Goal: Task Accomplishment & Management: Use online tool/utility

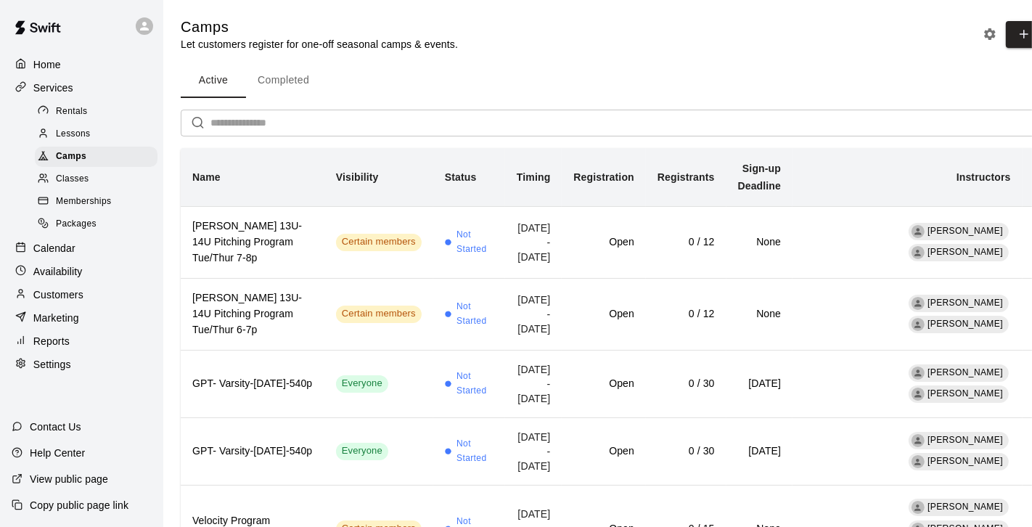
click at [69, 199] on span "Memberships" at bounding box center [83, 202] width 55 height 15
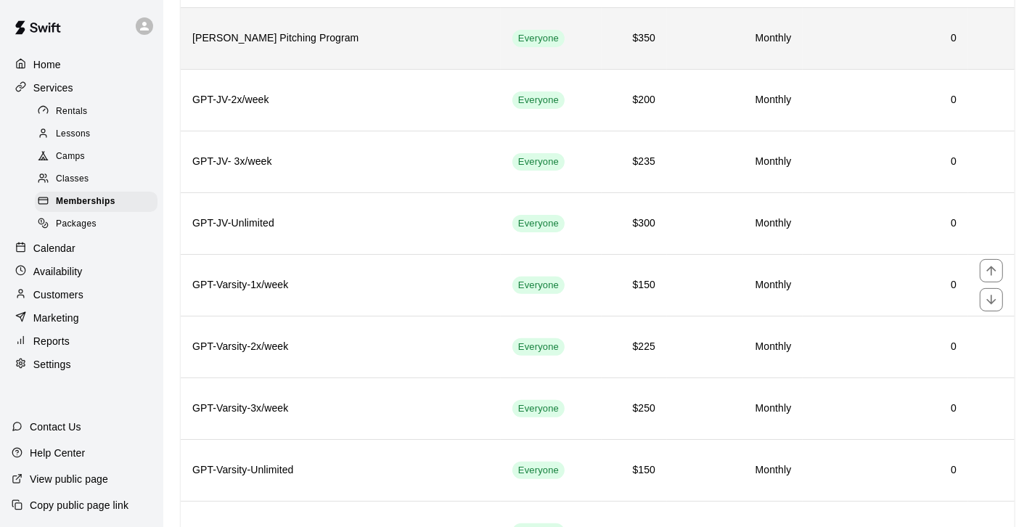
scroll to position [438, 0]
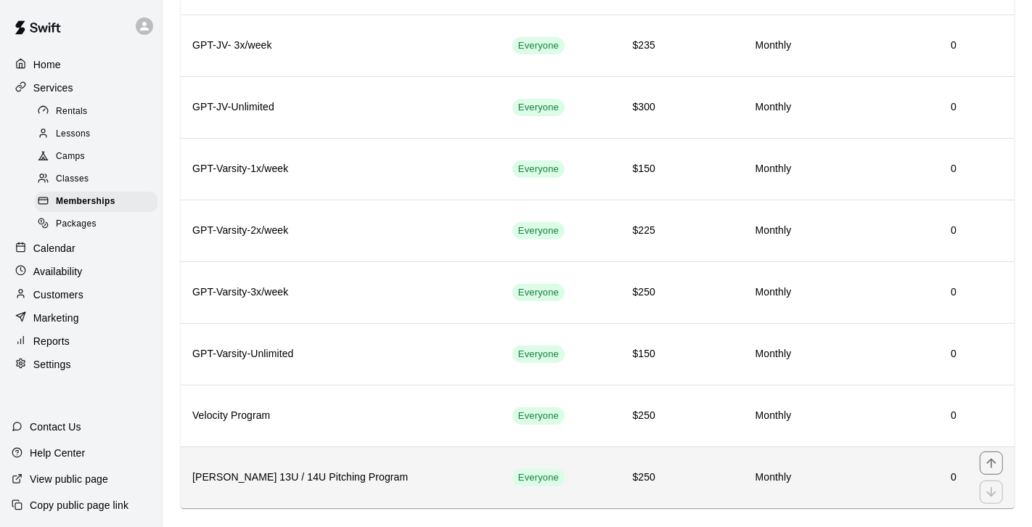
click at [289, 470] on h6 "[PERSON_NAME] 13U / 14U Pitching Program" at bounding box center [340, 478] width 297 height 16
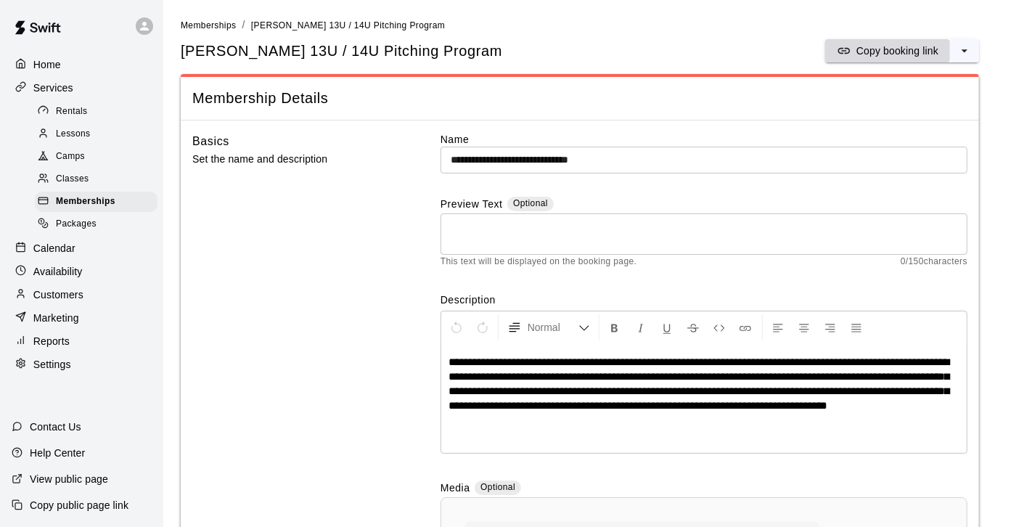
click at [866, 47] on p "Copy booking link" at bounding box center [898, 51] width 82 height 15
click at [70, 154] on span "Camps" at bounding box center [70, 157] width 29 height 15
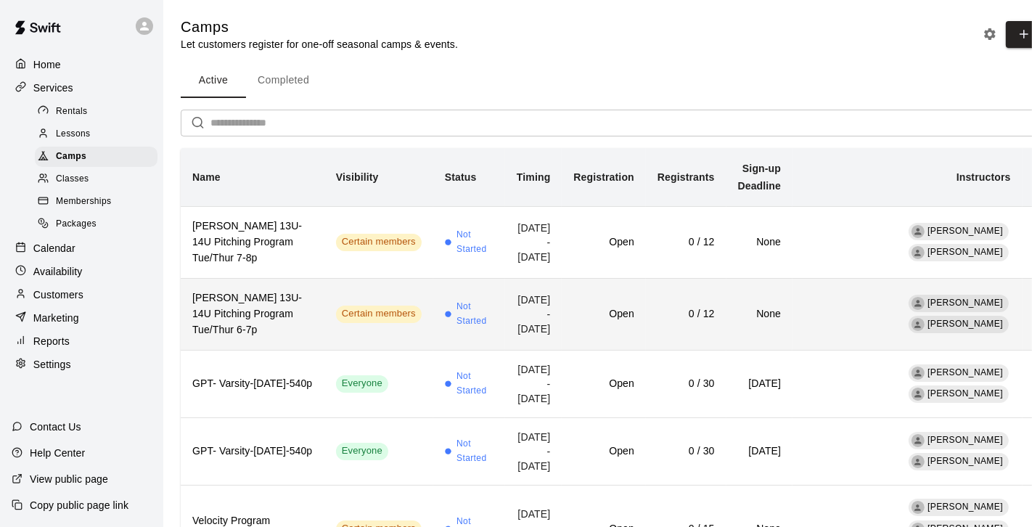
click at [270, 322] on h6 "[PERSON_NAME] 13U-14U Pitching Program Tue/Thur 6-7p" at bounding box center [252, 314] width 121 height 48
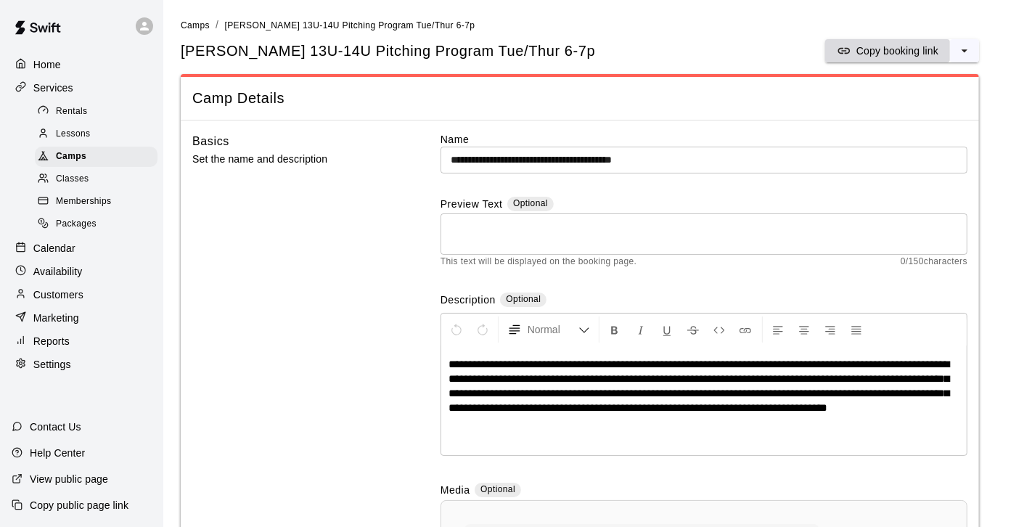
click at [877, 52] on p "Copy booking link" at bounding box center [898, 51] width 82 height 15
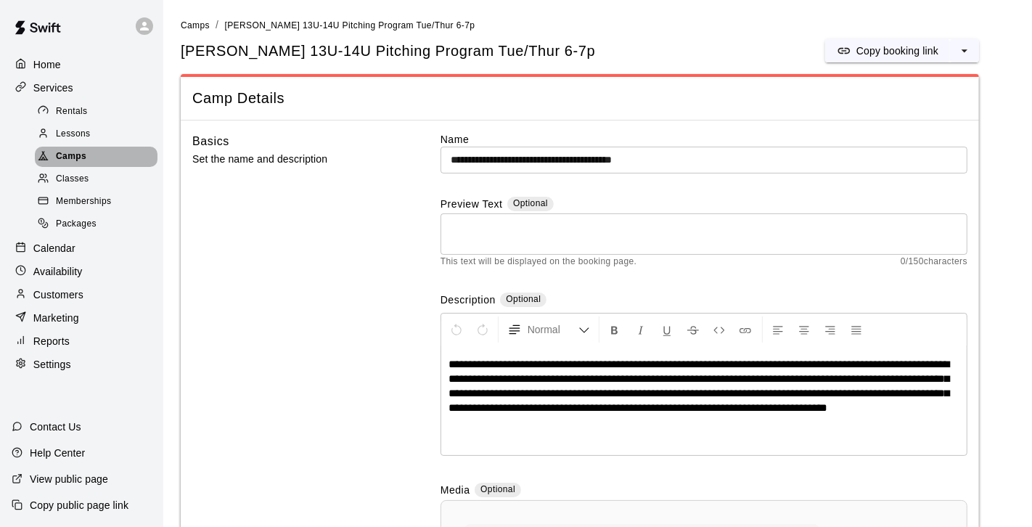
click at [72, 158] on span "Camps" at bounding box center [71, 157] width 30 height 15
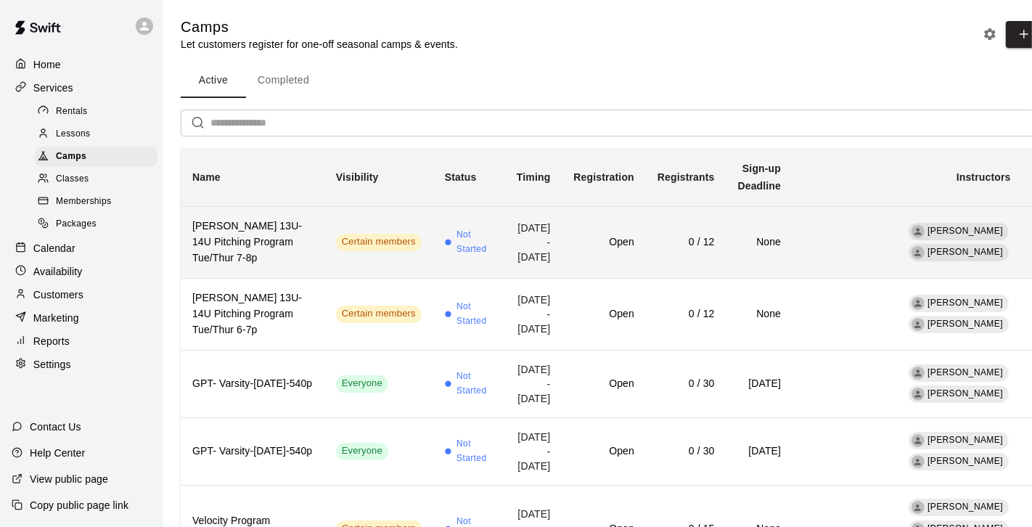
click at [267, 237] on h6 "[PERSON_NAME] 13U-14U Pitching Program Tue/Thur 7-8p" at bounding box center [252, 243] width 121 height 48
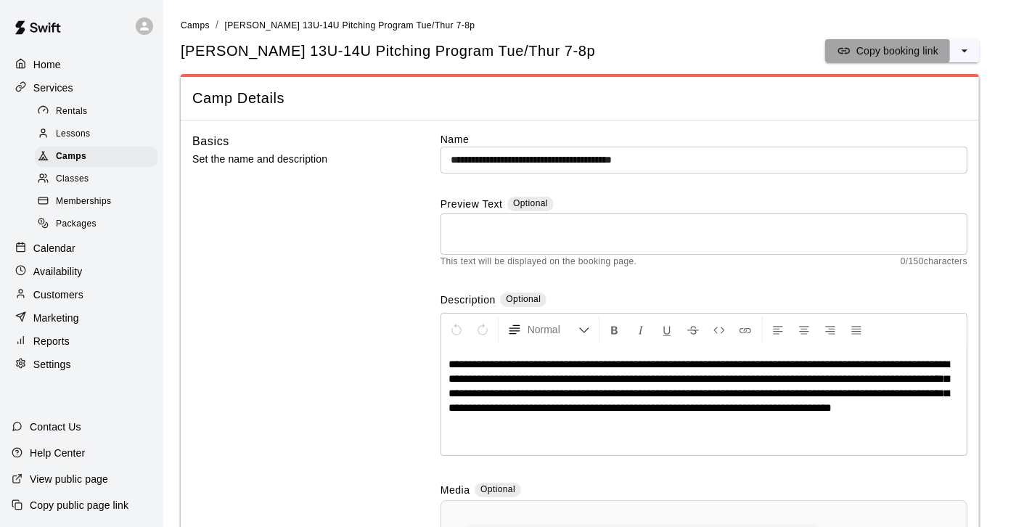
click at [879, 48] on p "Copy booking link" at bounding box center [898, 51] width 82 height 15
